Goal: Information Seeking & Learning: Learn about a topic

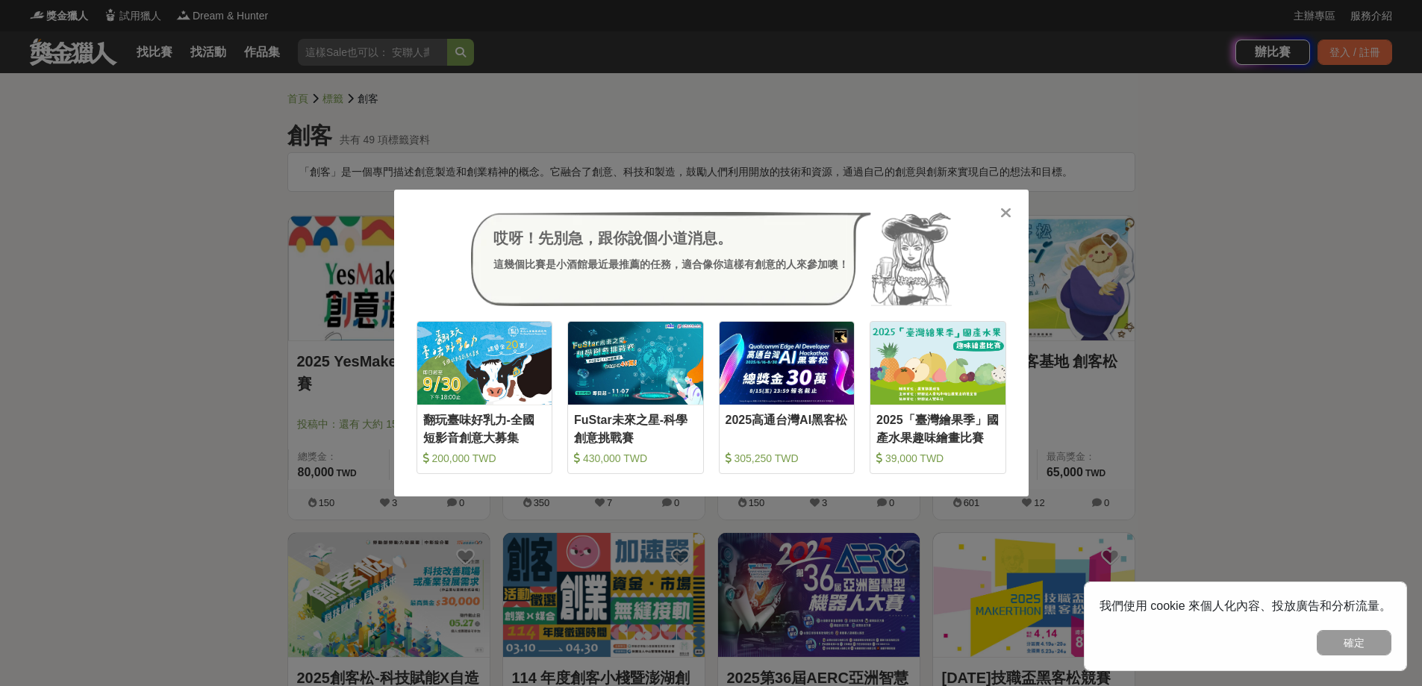
click at [1006, 213] on icon at bounding box center [1005, 212] width 11 height 15
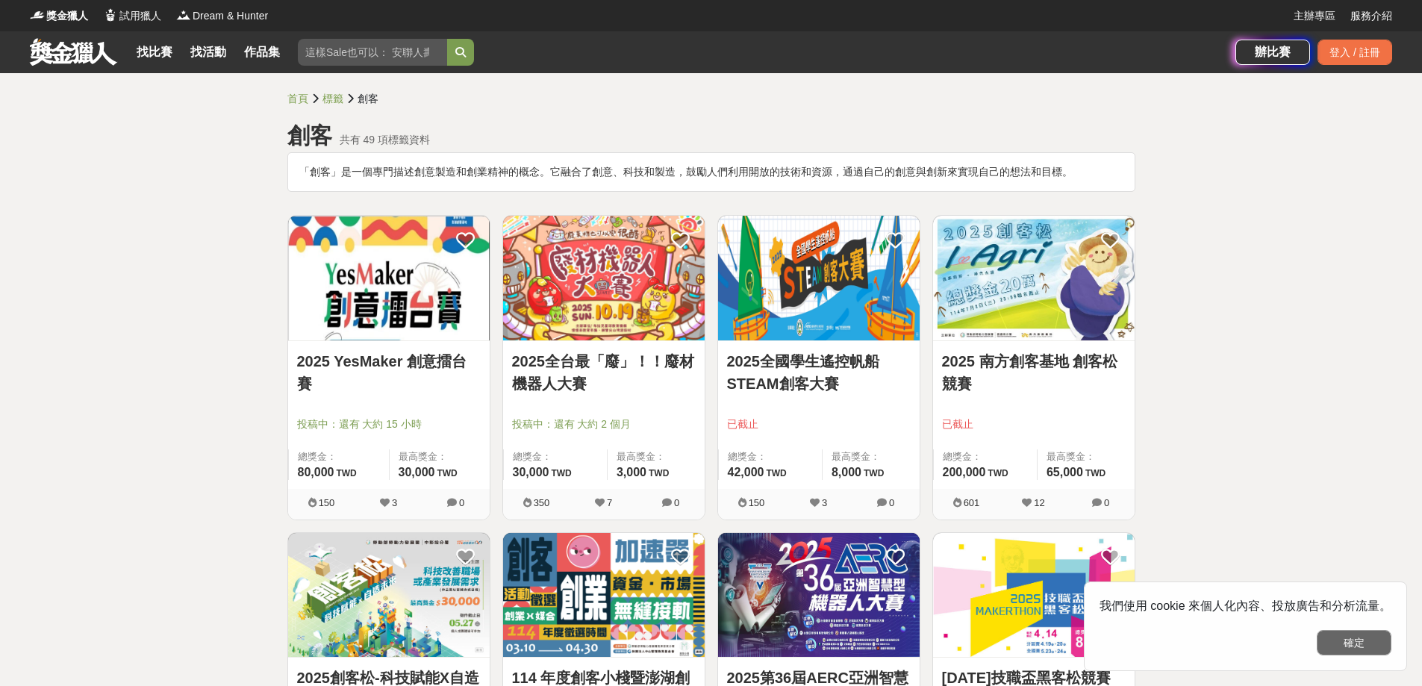
click at [1331, 641] on button "確定" at bounding box center [1354, 642] width 75 height 25
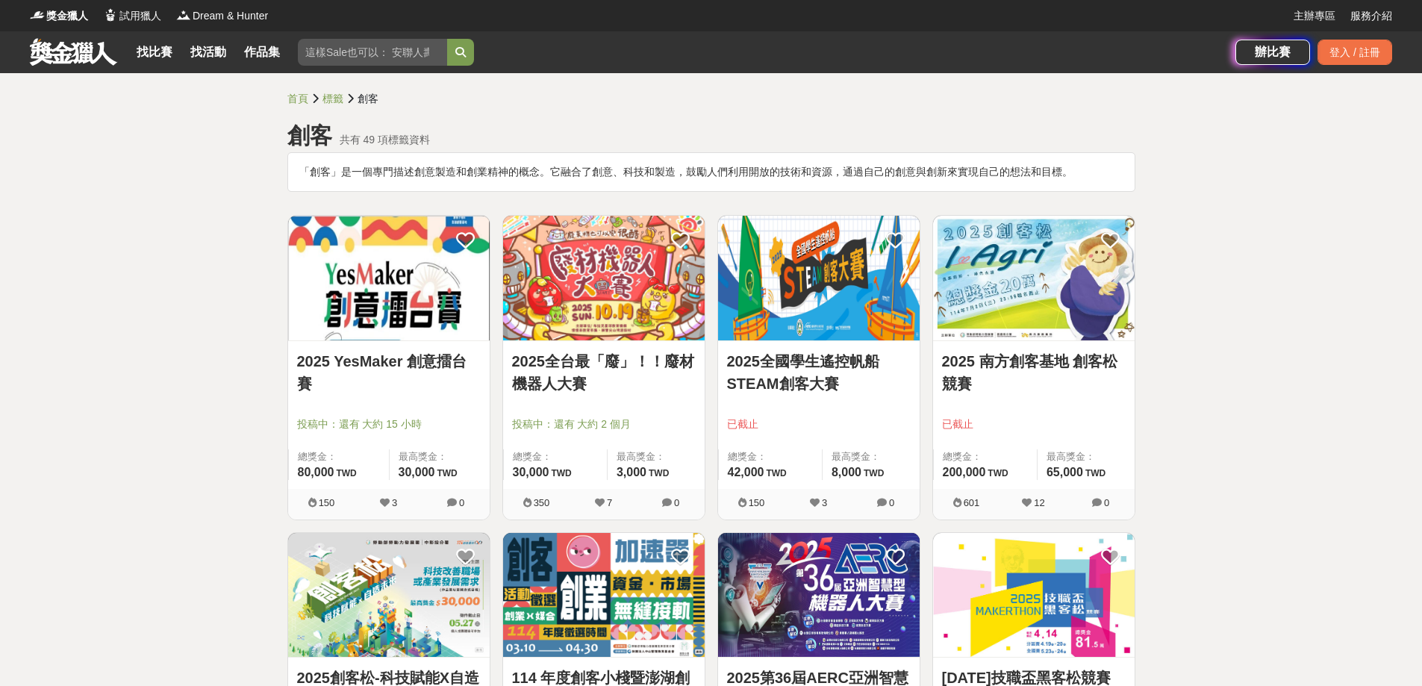
click at [416, 364] on link "2025 YesMaker 創意擂台賽" at bounding box center [389, 372] width 184 height 45
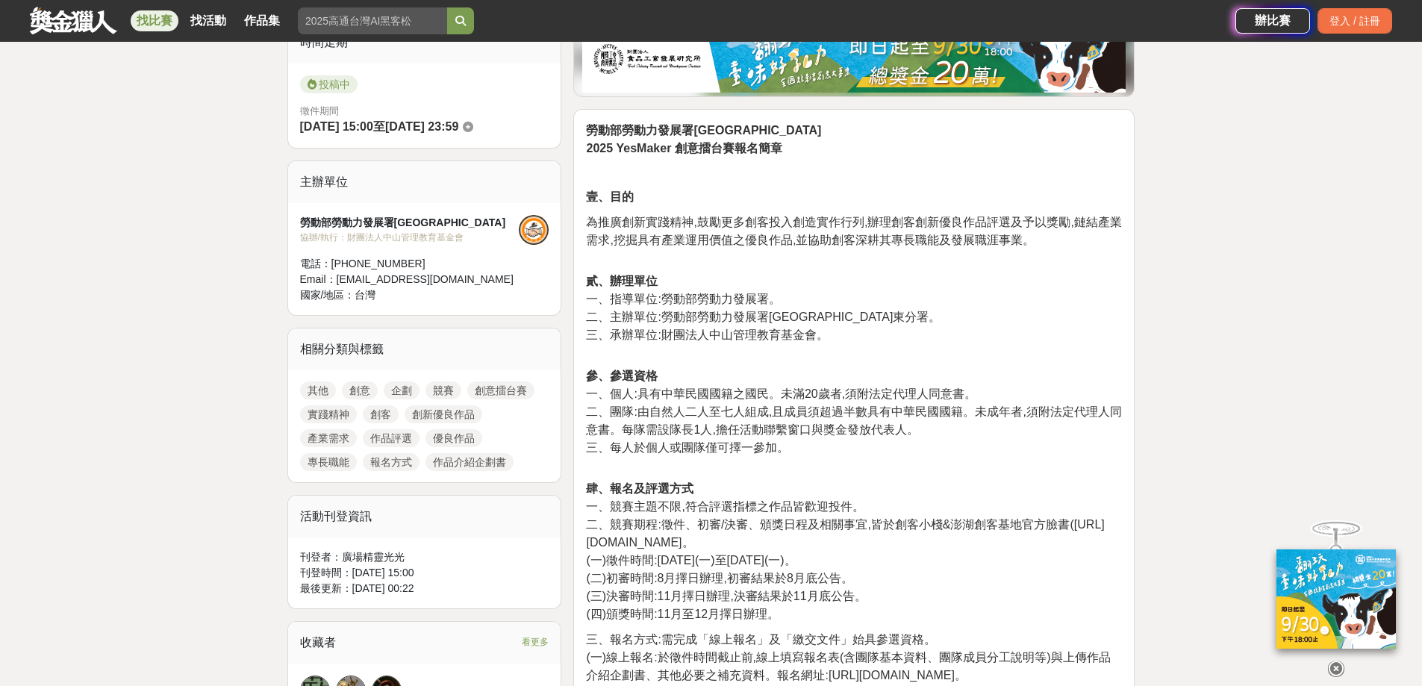
scroll to position [244, 0]
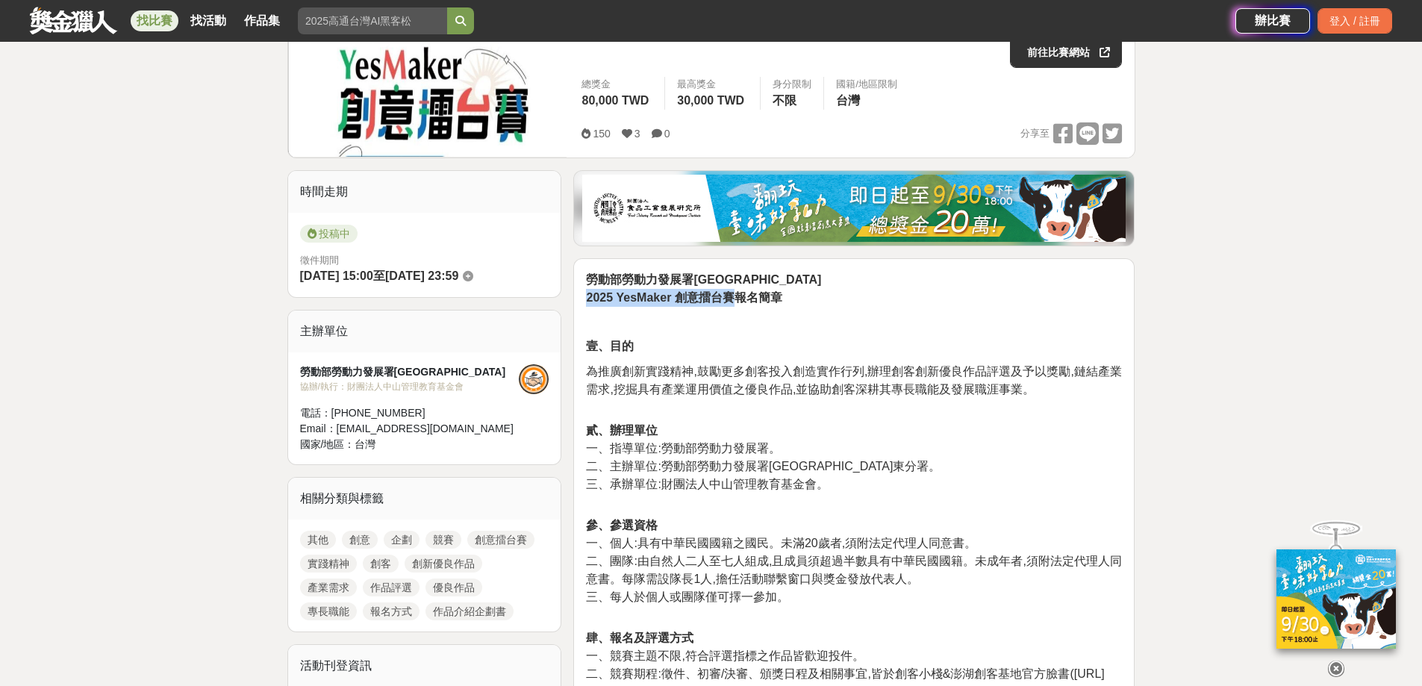
drag, startPoint x: 585, startPoint y: 296, endPoint x: 736, endPoint y: 302, distance: 150.9
copy strong "2025 YesMaker 創意擂台賽"
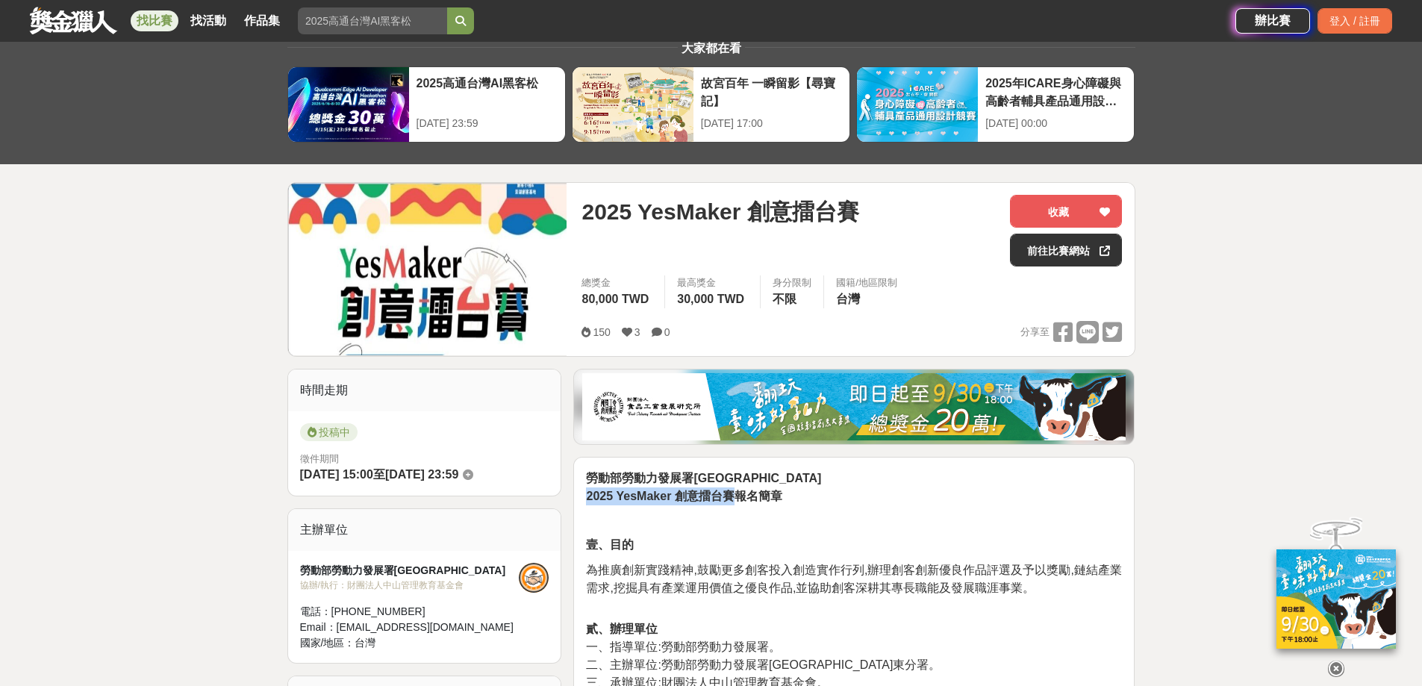
scroll to position [20, 0]
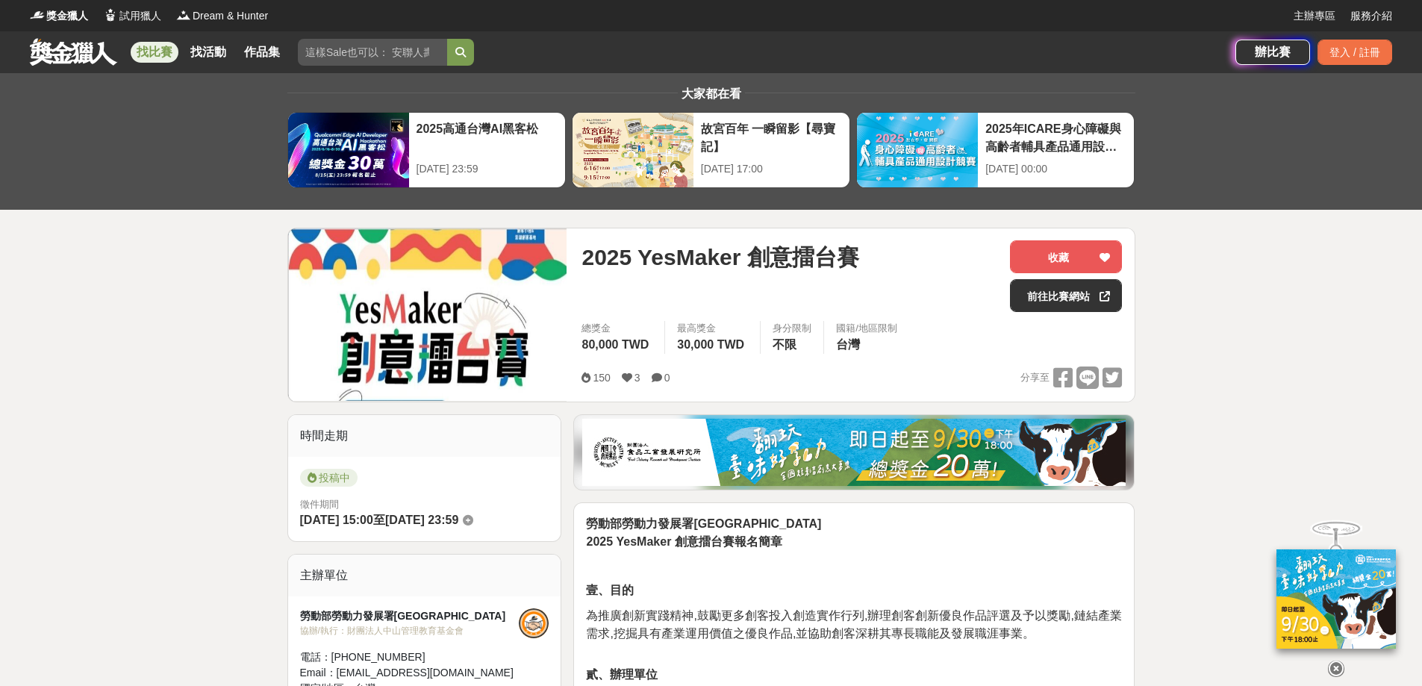
click at [89, 63] on link at bounding box center [73, 51] width 90 height 28
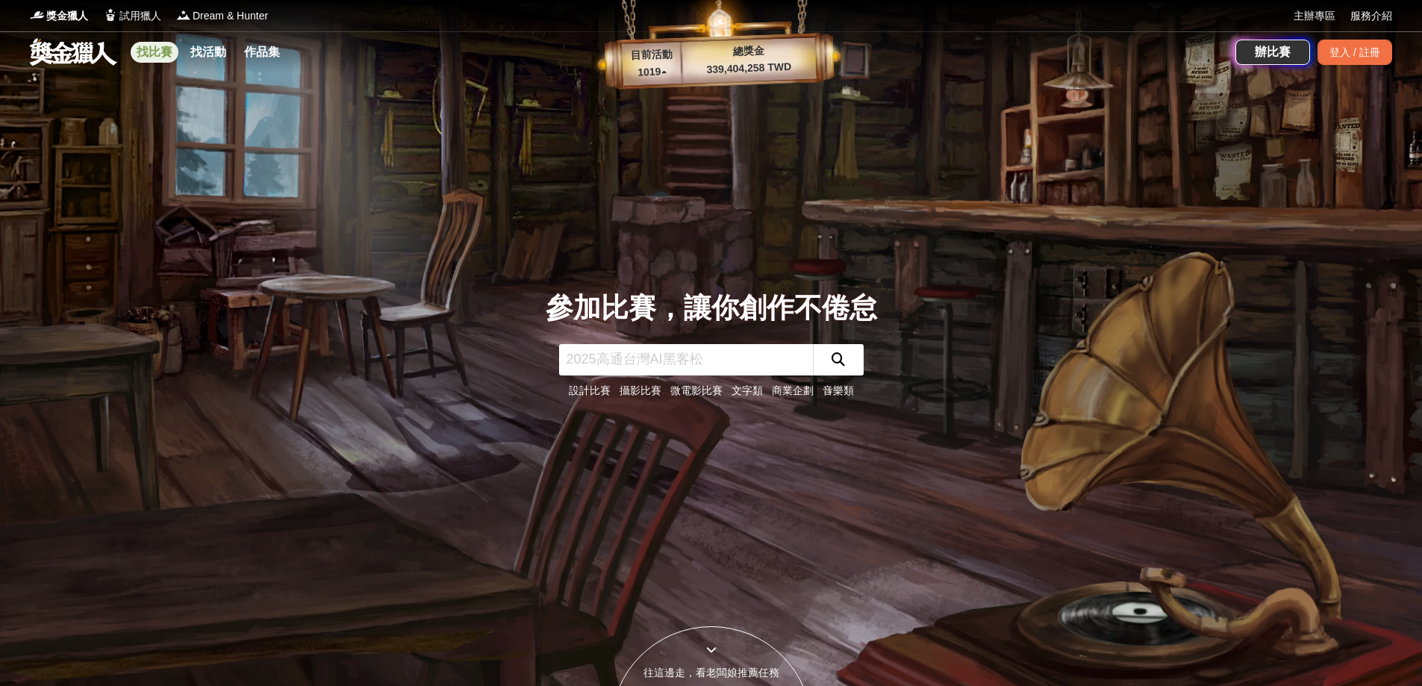
click at [150, 56] on link "找比賽" at bounding box center [155, 52] width 48 height 21
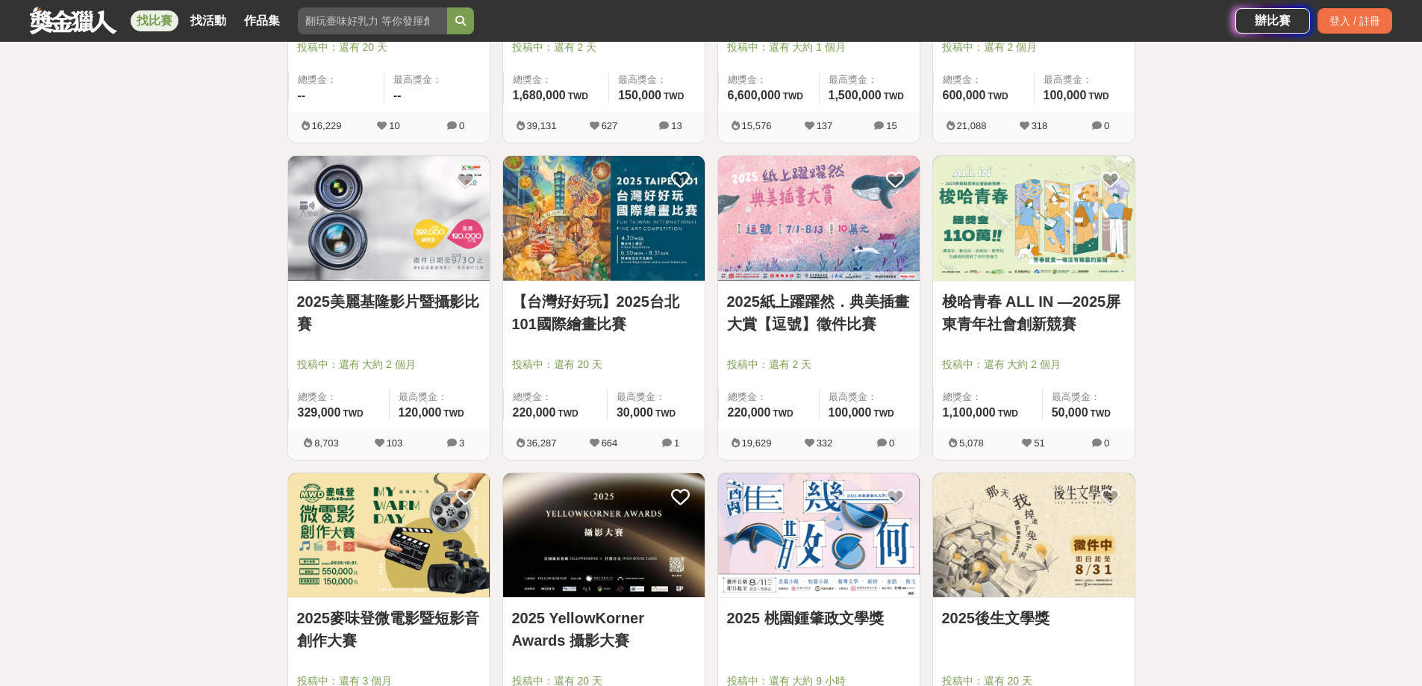
scroll to position [1269, 0]
